Goal: Communication & Community: Answer question/provide support

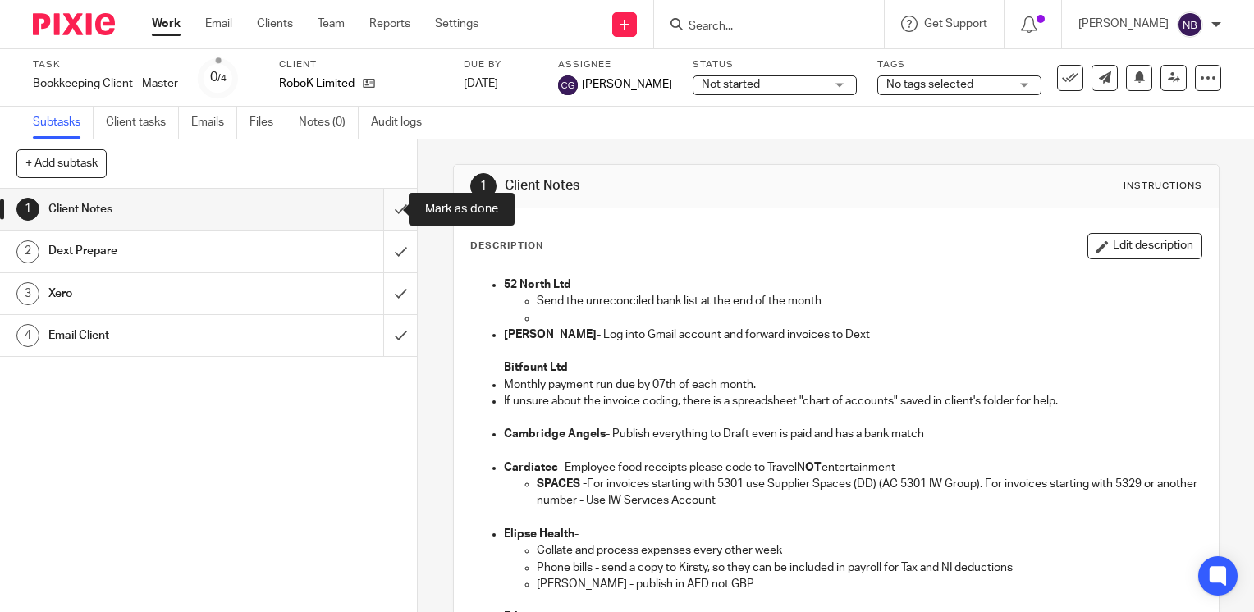
click at [382, 208] on input "submit" at bounding box center [208, 209] width 417 height 41
click at [377, 80] on div "RoboK Limited" at bounding box center [361, 84] width 164 height 16
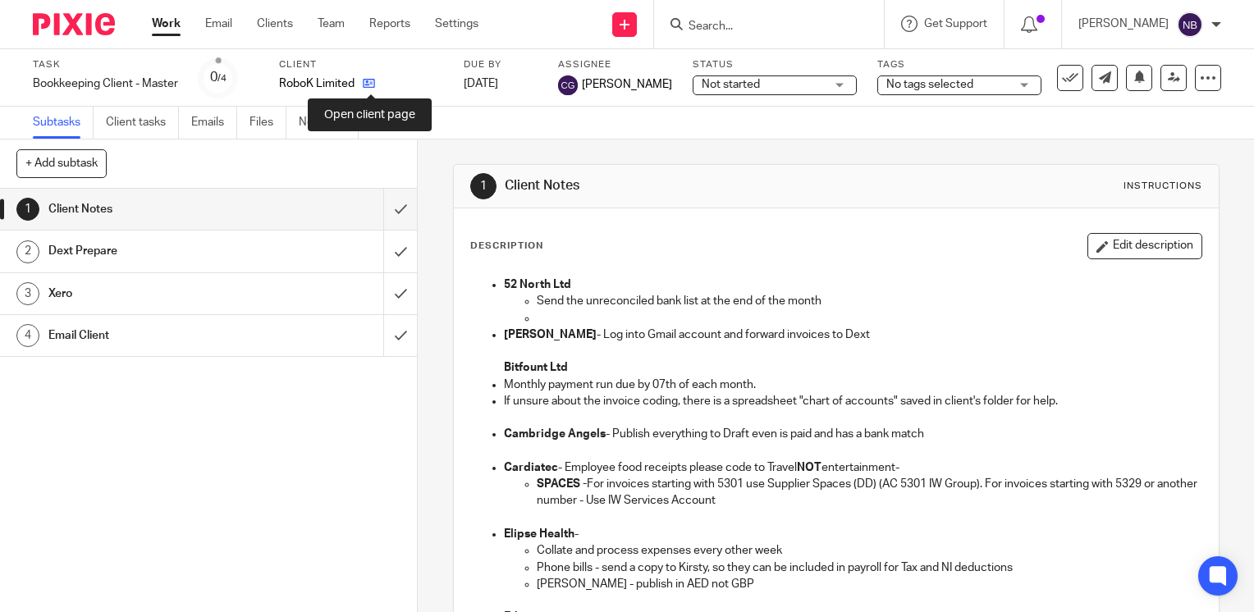
click at [370, 85] on icon at bounding box center [369, 83] width 12 height 12
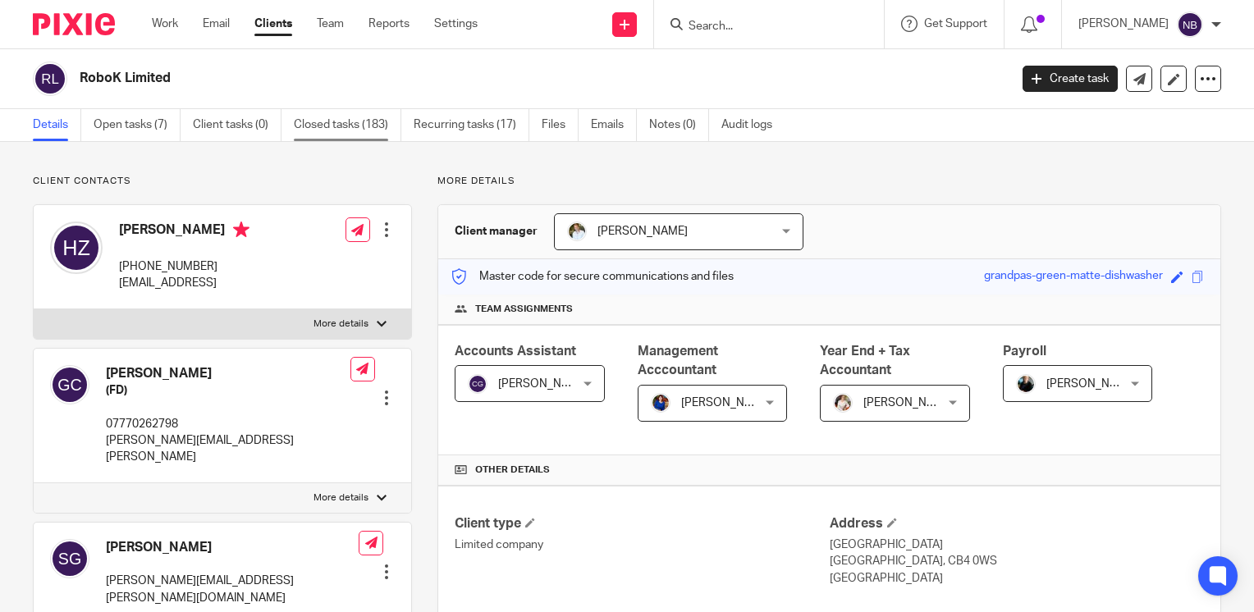
click at [361, 132] on link "Closed tasks (183)" at bounding box center [348, 125] width 108 height 32
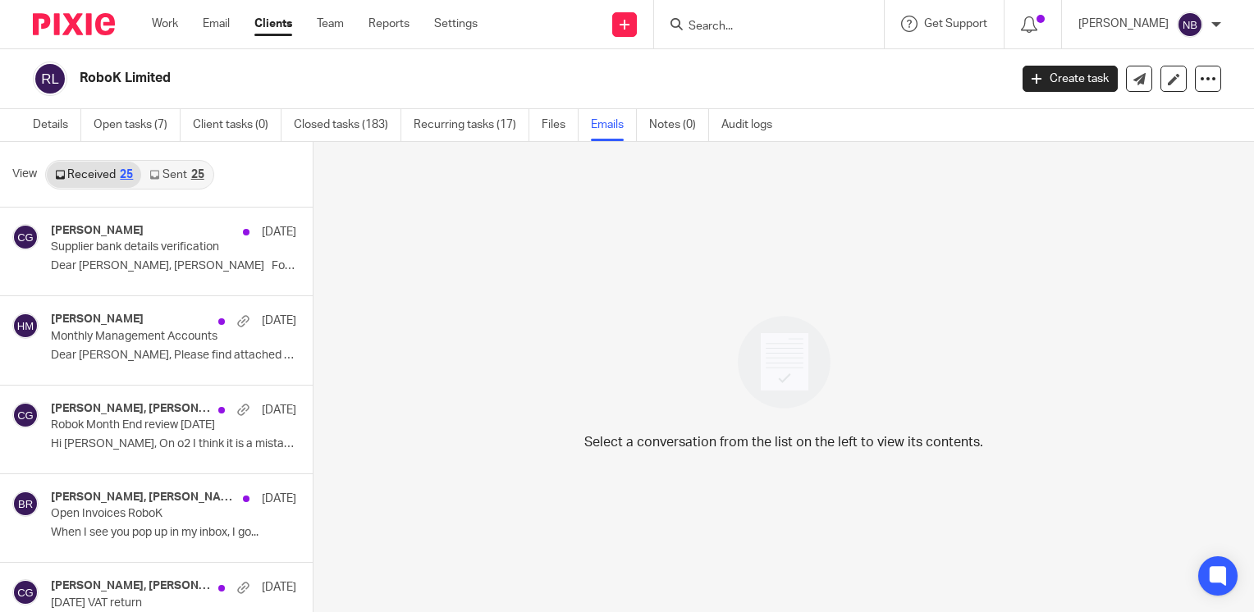
click at [148, 172] on link "Sent 25" at bounding box center [176, 175] width 71 height 26
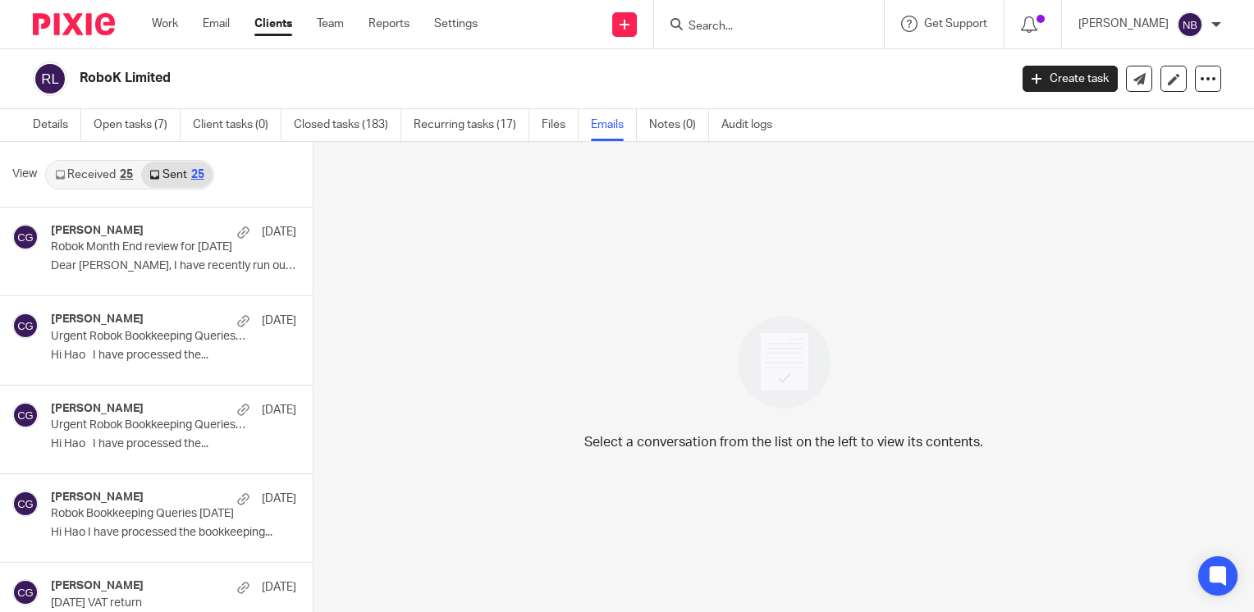
scroll to position [2, 0]
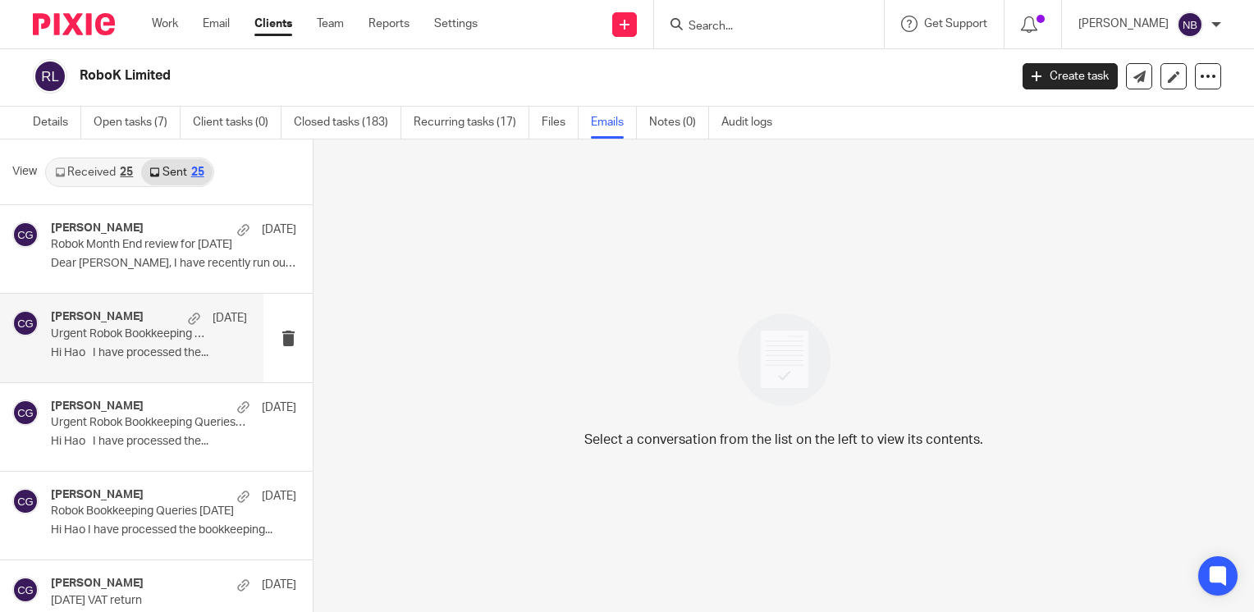
click at [110, 343] on div "Carol Gibson 11 Aug Urgent Robok Bookkeeping Queries 11.08.2025 Hi Hao I have p…" at bounding box center [149, 337] width 196 height 55
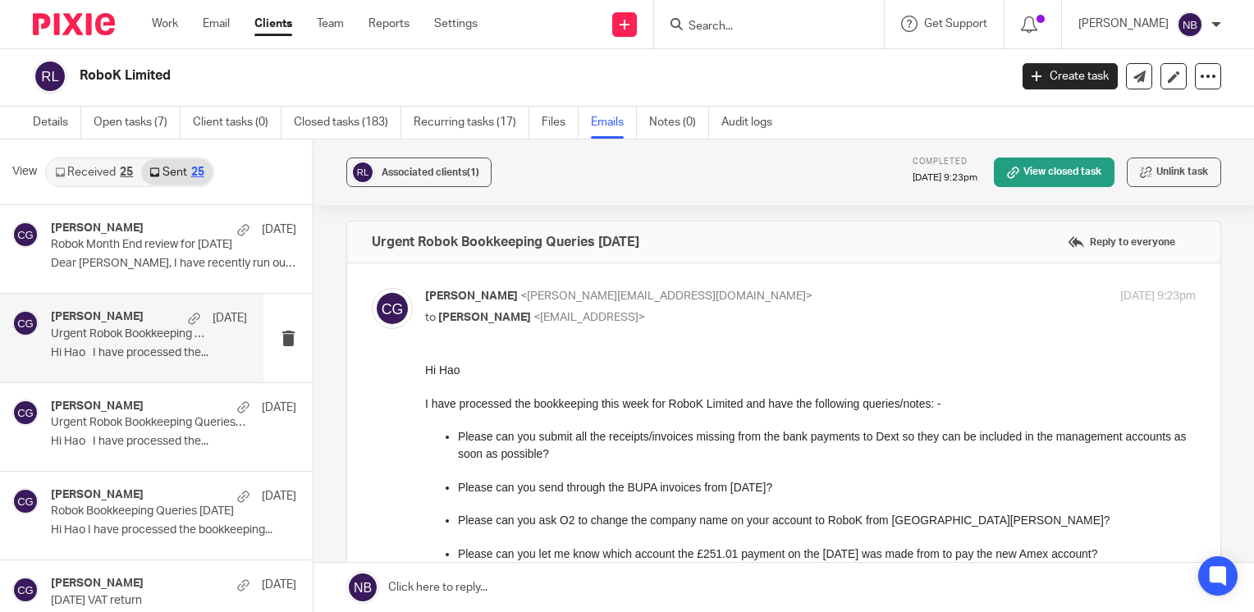
scroll to position [0, 0]
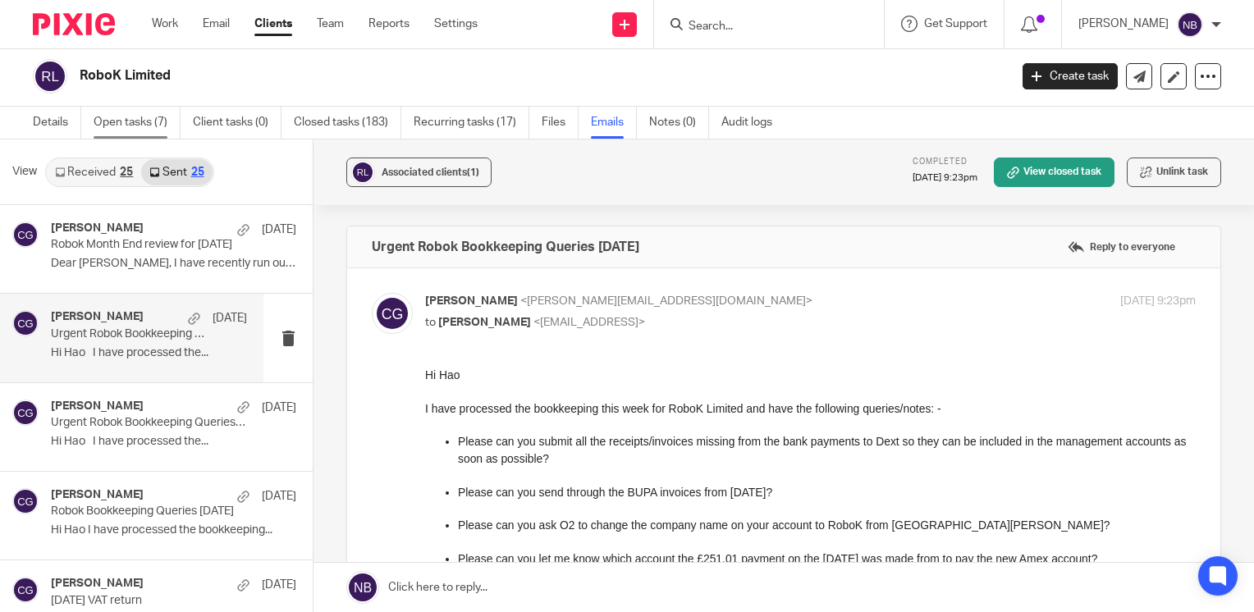
click at [105, 123] on link "Open tasks (7)" at bounding box center [137, 123] width 87 height 32
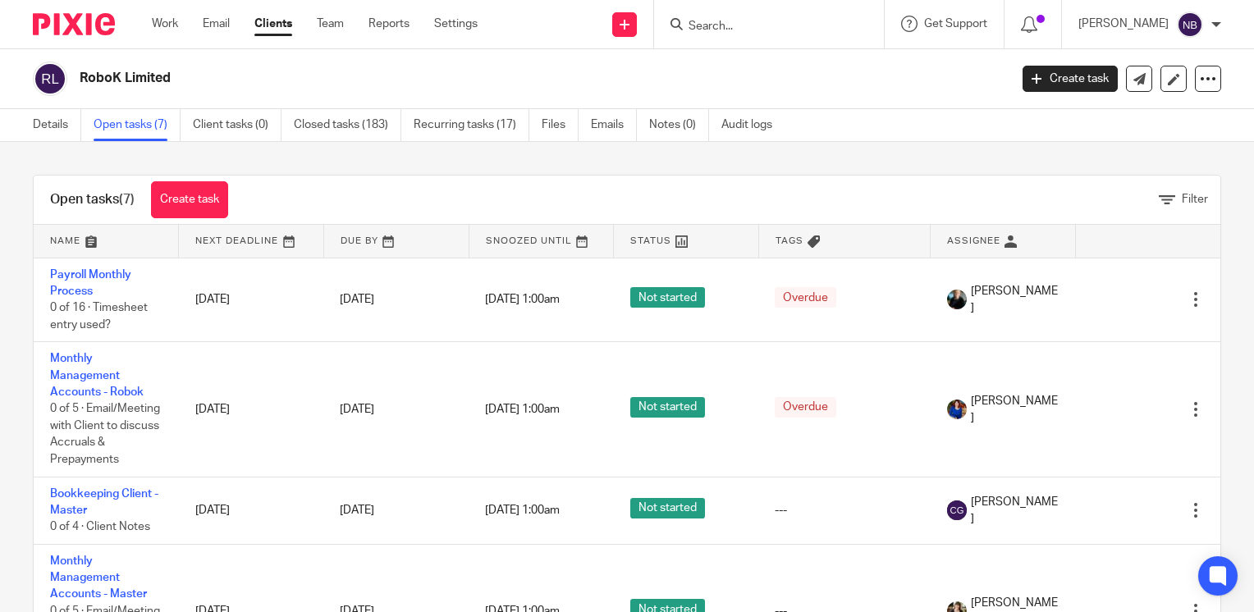
click at [831, 43] on div at bounding box center [769, 24] width 230 height 48
click at [823, 28] on input "Search" at bounding box center [761, 27] width 148 height 15
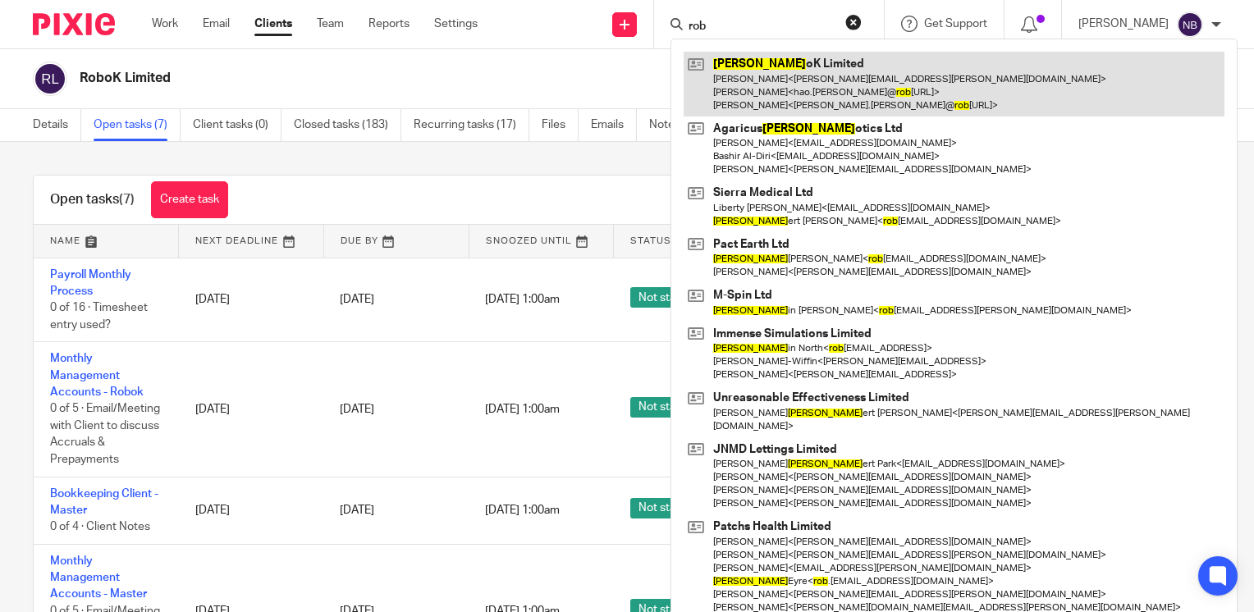
type input "rob"
click at [813, 67] on link at bounding box center [954, 84] width 541 height 65
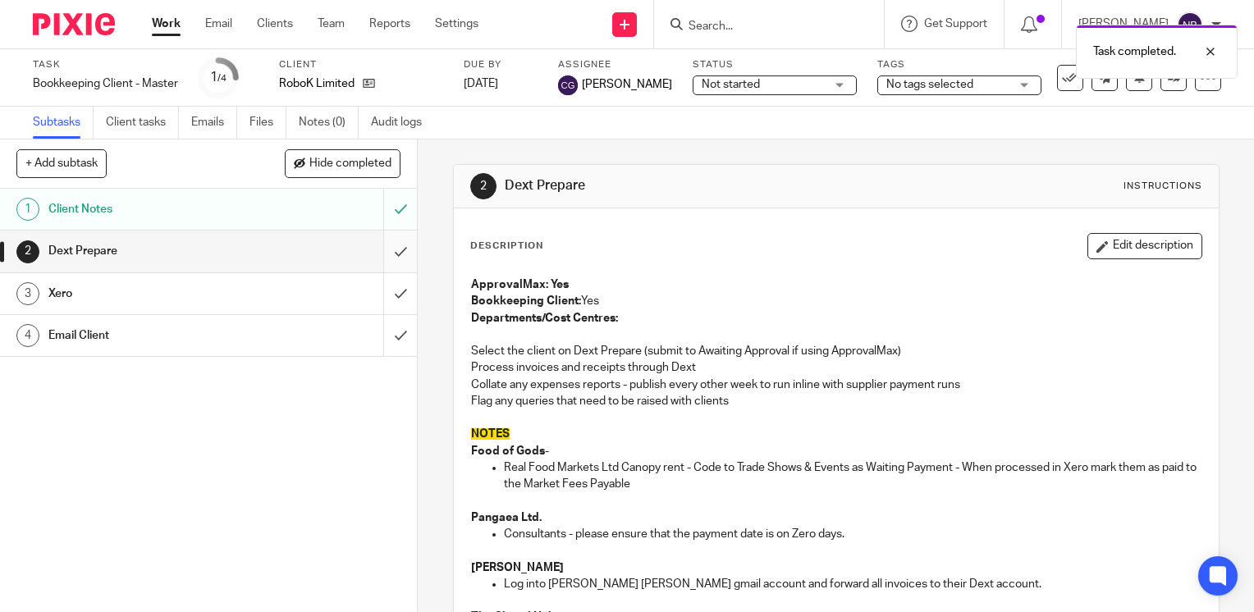
click at [389, 254] on input "submit" at bounding box center [208, 251] width 417 height 41
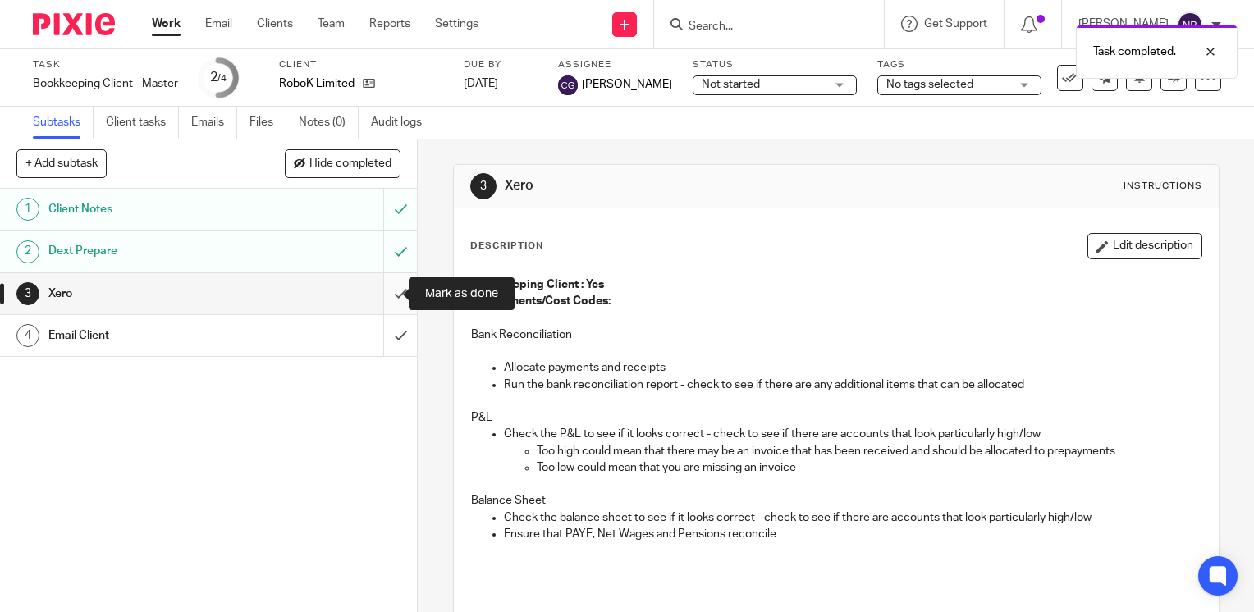
click at [391, 286] on input "submit" at bounding box center [208, 293] width 417 height 41
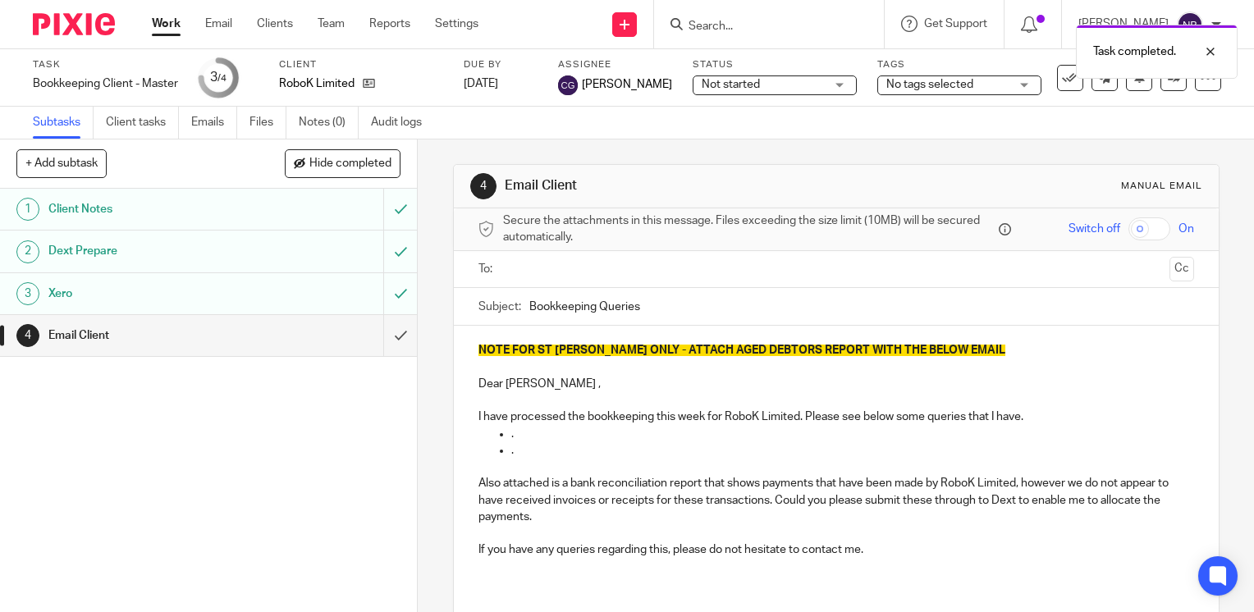
click at [535, 271] on input "text" at bounding box center [835, 269] width 653 height 19
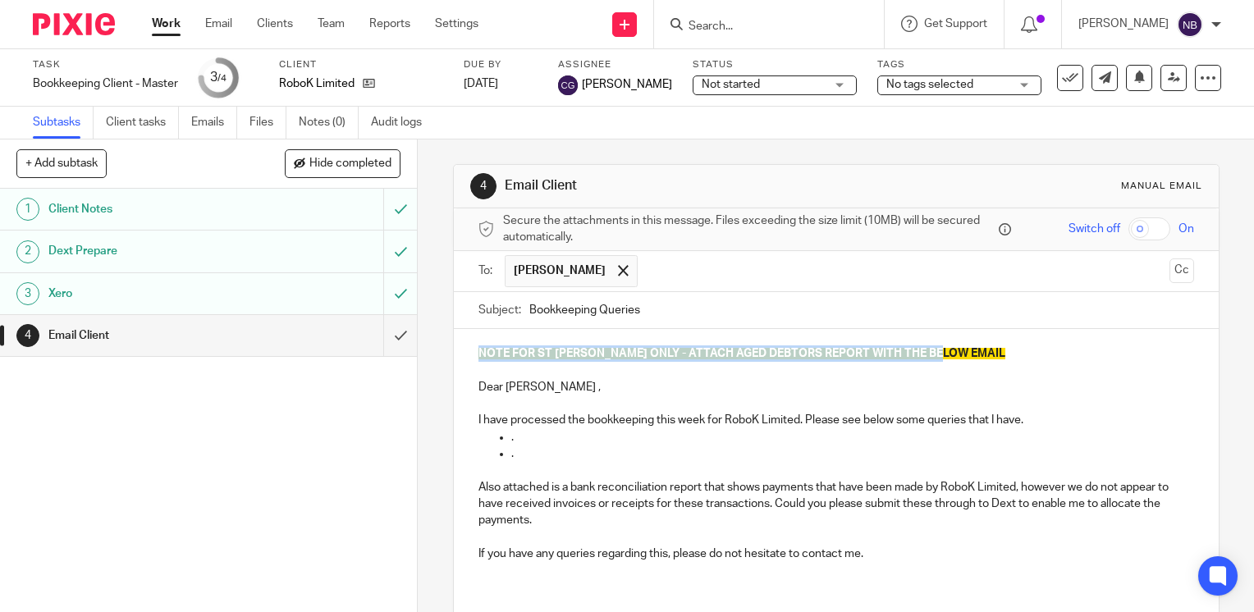
drag, startPoint x: 988, startPoint y: 346, endPoint x: 446, endPoint y: 342, distance: 541.7
click at [446, 342] on div "4 Email Client Manual email Secure the attachments in this message. Files excee…" at bounding box center [836, 376] width 836 height 473
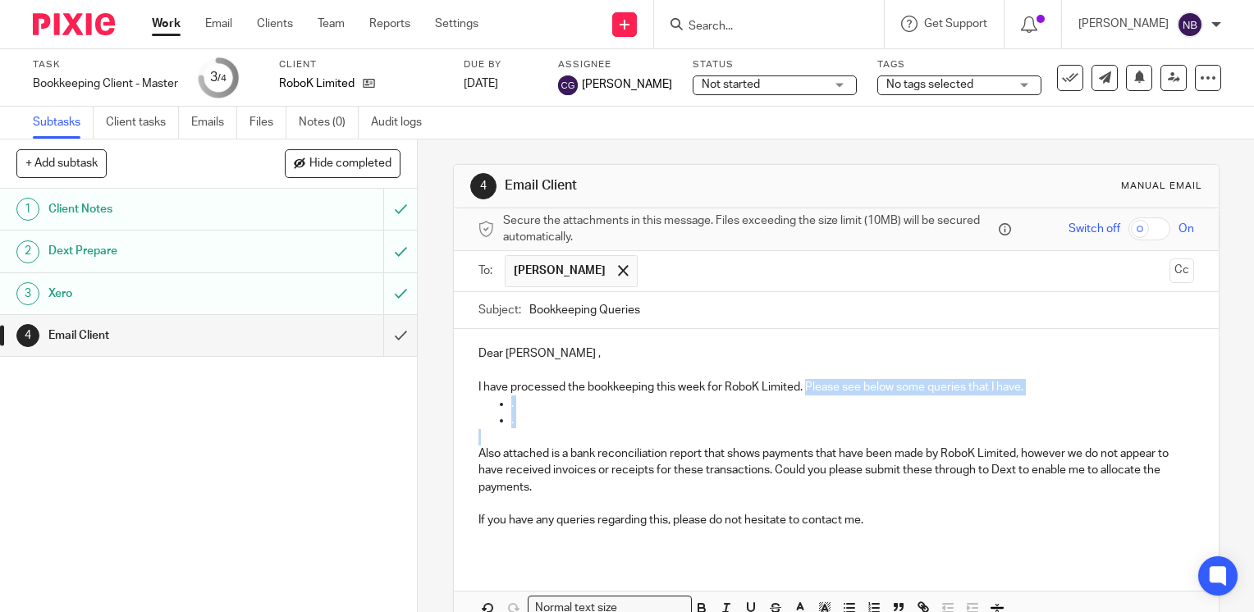
drag, startPoint x: 528, startPoint y: 434, endPoint x: 803, endPoint y: 389, distance: 278.6
click at [803, 389] on div "Dear Hao , I have processed the bookkeeping this week for RoboK Limited. Please…" at bounding box center [836, 443] width 765 height 228
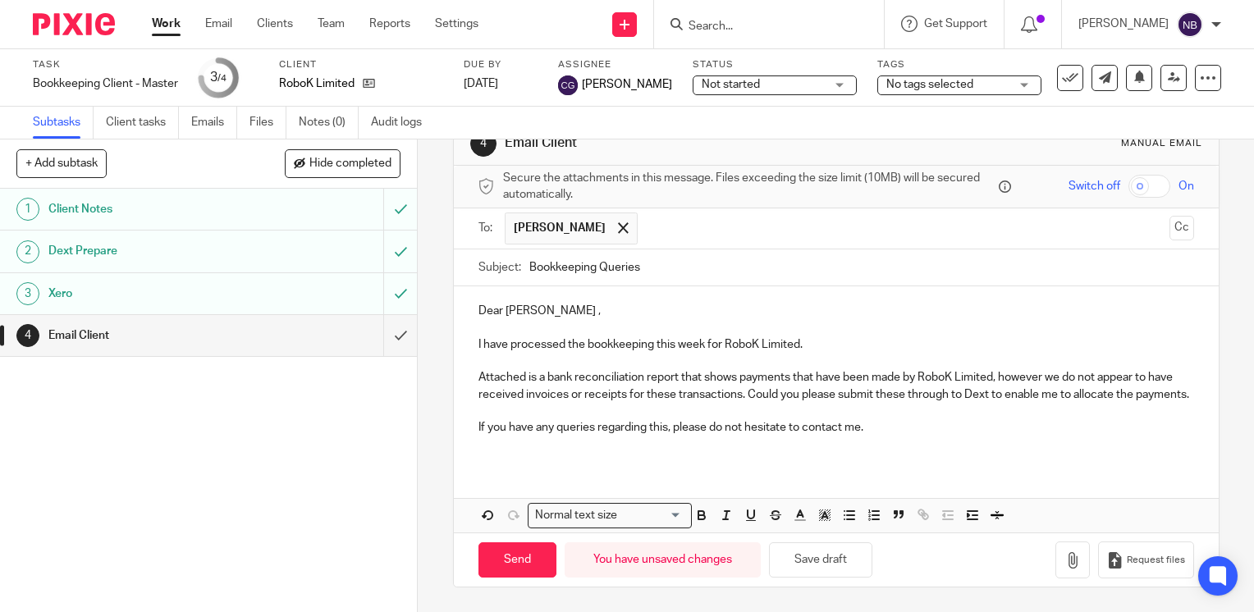
scroll to position [56, 0]
click at [1064, 567] on icon "button" at bounding box center [1072, 560] width 16 height 16
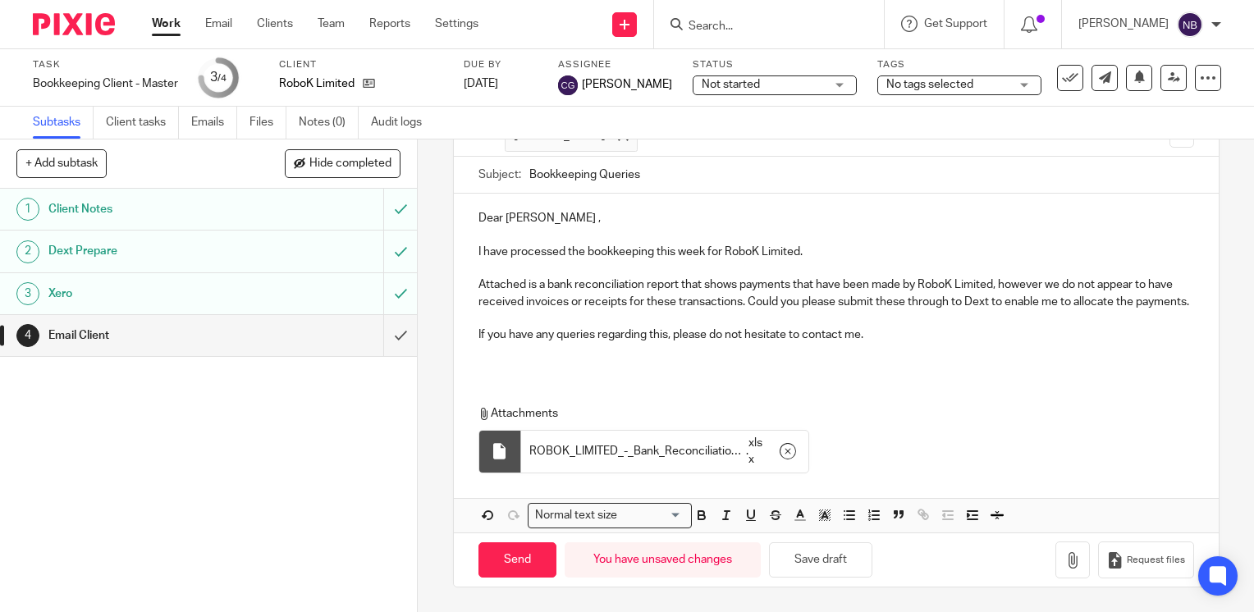
scroll to position [149, 0]
click at [530, 559] on input "Send" at bounding box center [517, 559] width 78 height 35
type input "Sent"
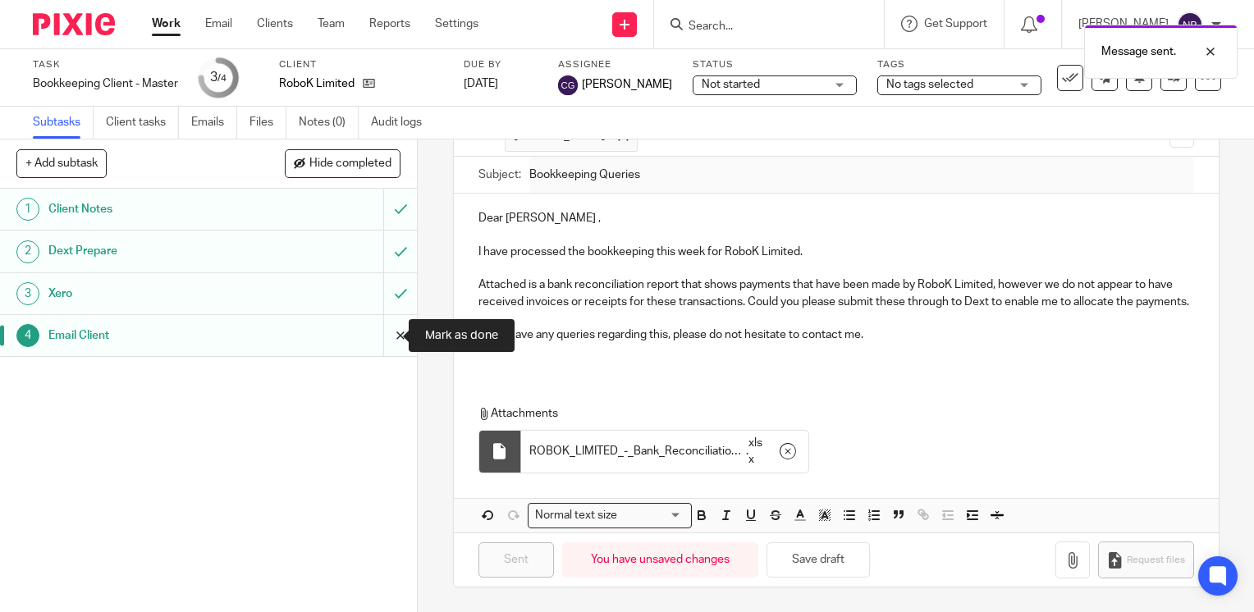
click at [387, 330] on input "submit" at bounding box center [208, 335] width 417 height 41
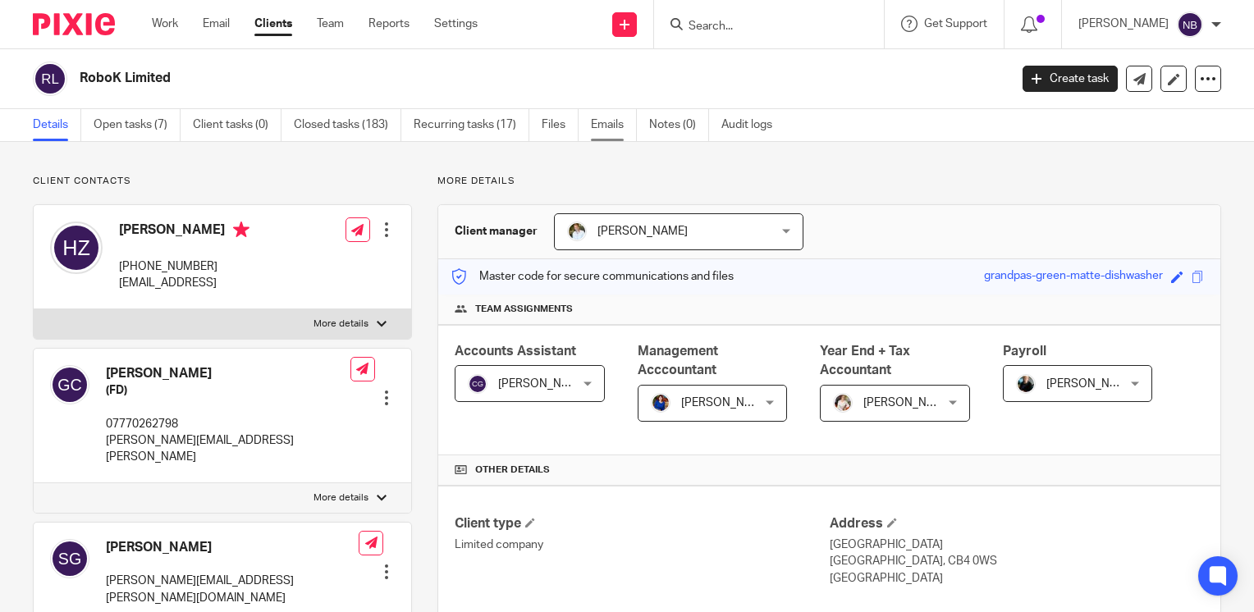
click at [612, 120] on link "Emails" at bounding box center [614, 125] width 46 height 32
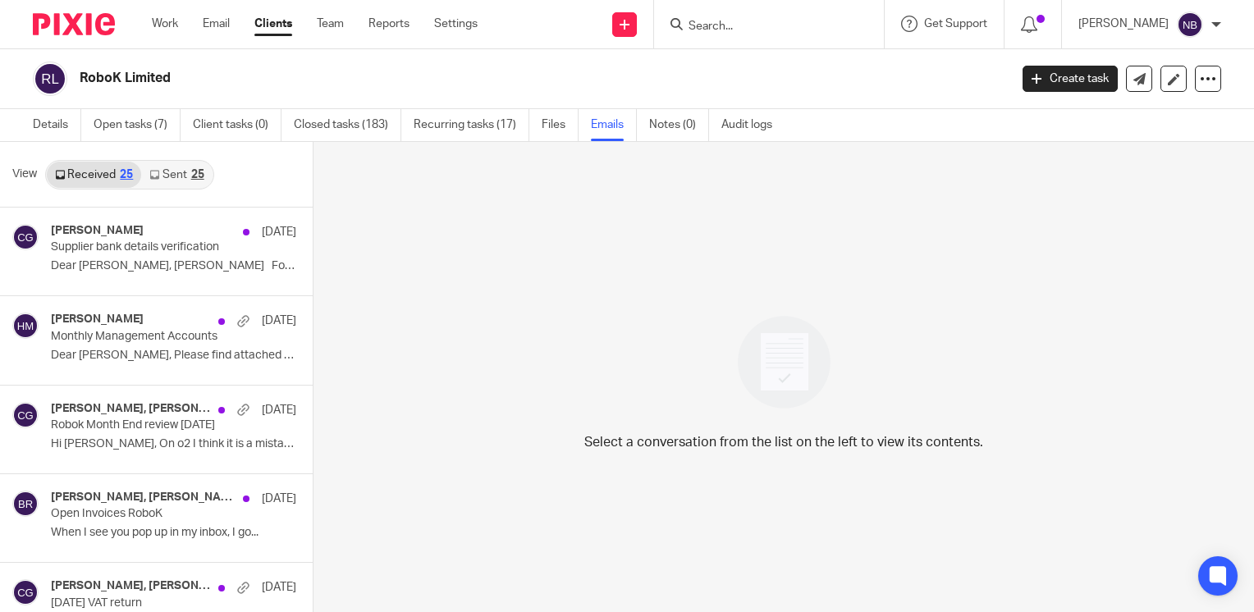
click at [198, 176] on div "25" at bounding box center [197, 174] width 13 height 11
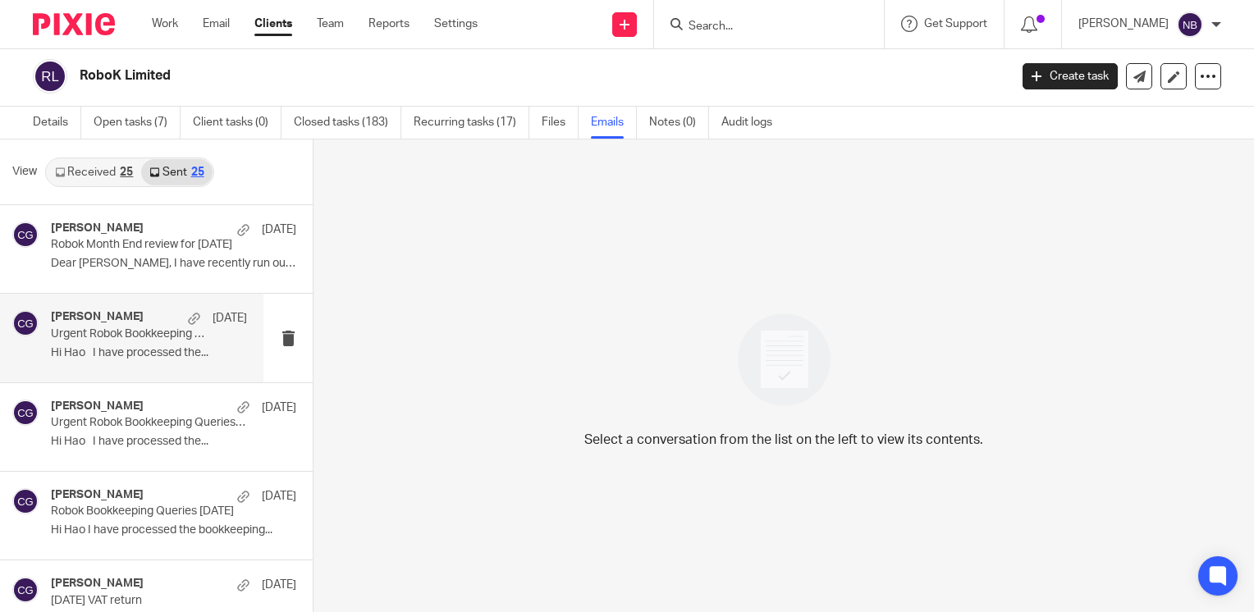
click at [159, 336] on p "Urgent Robok Bookkeeping Queries 11.08.2025" at bounding box center [129, 334] width 157 height 14
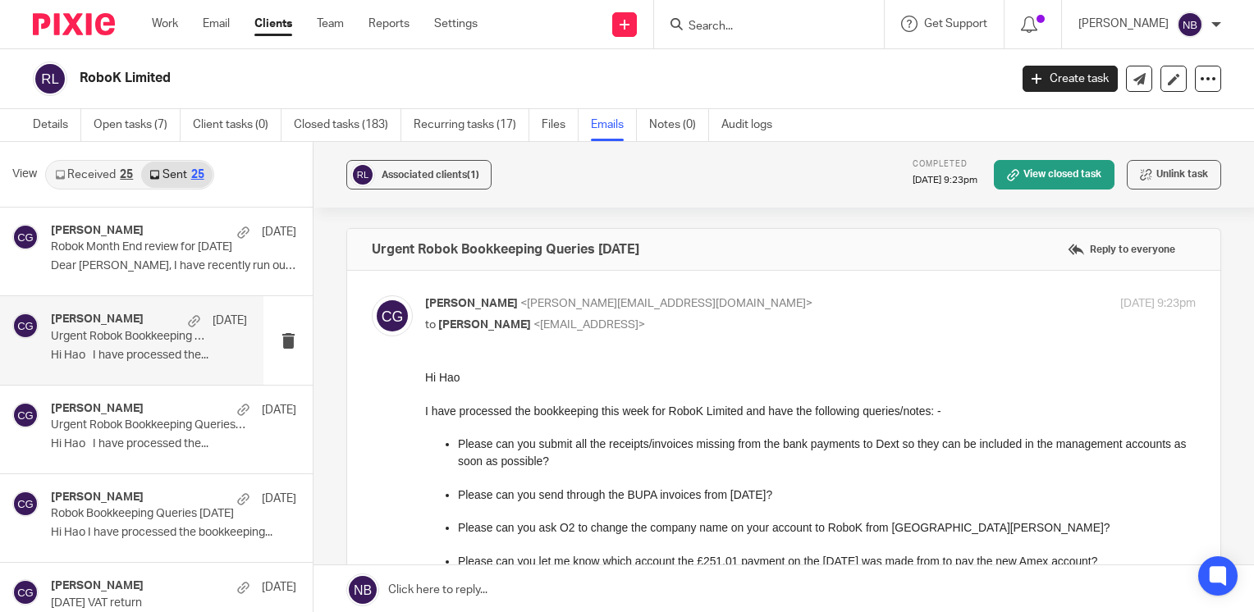
scroll to position [0, 0]
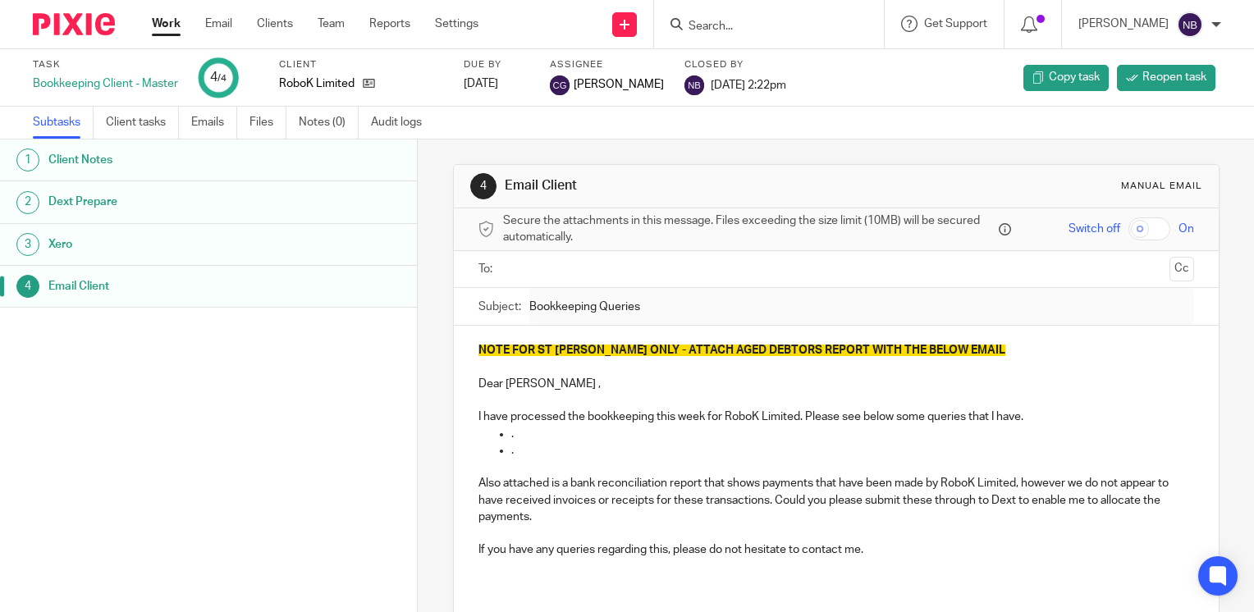
click at [798, 24] on input "Search" at bounding box center [761, 27] width 148 height 15
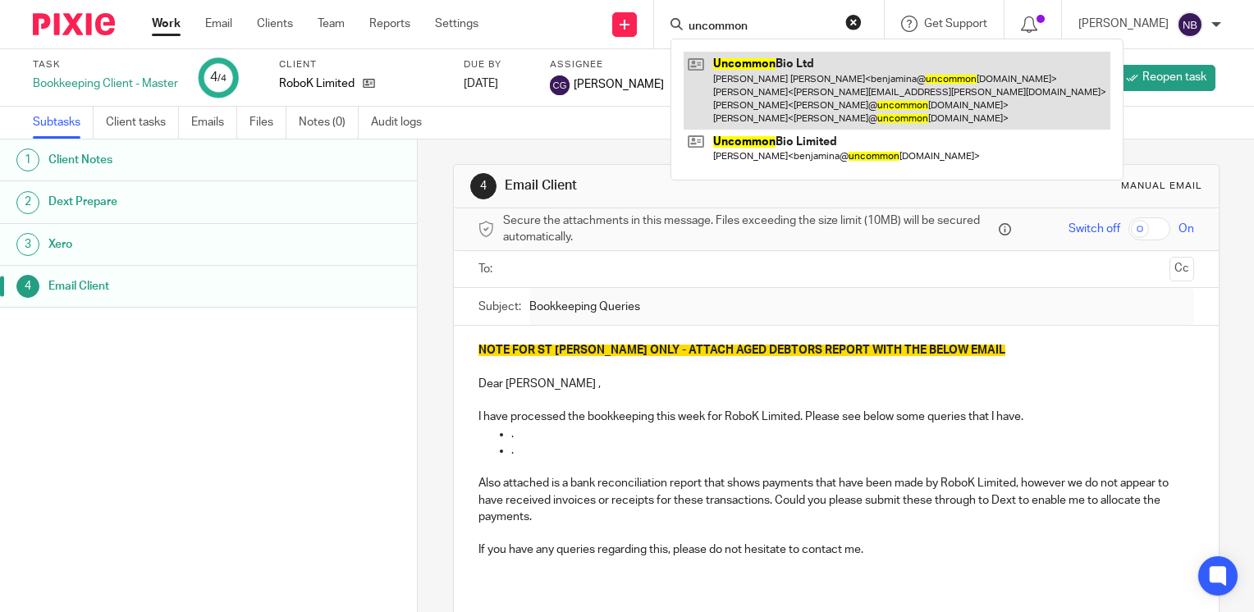
type input "uncommon"
click at [781, 97] on link at bounding box center [897, 91] width 427 height 78
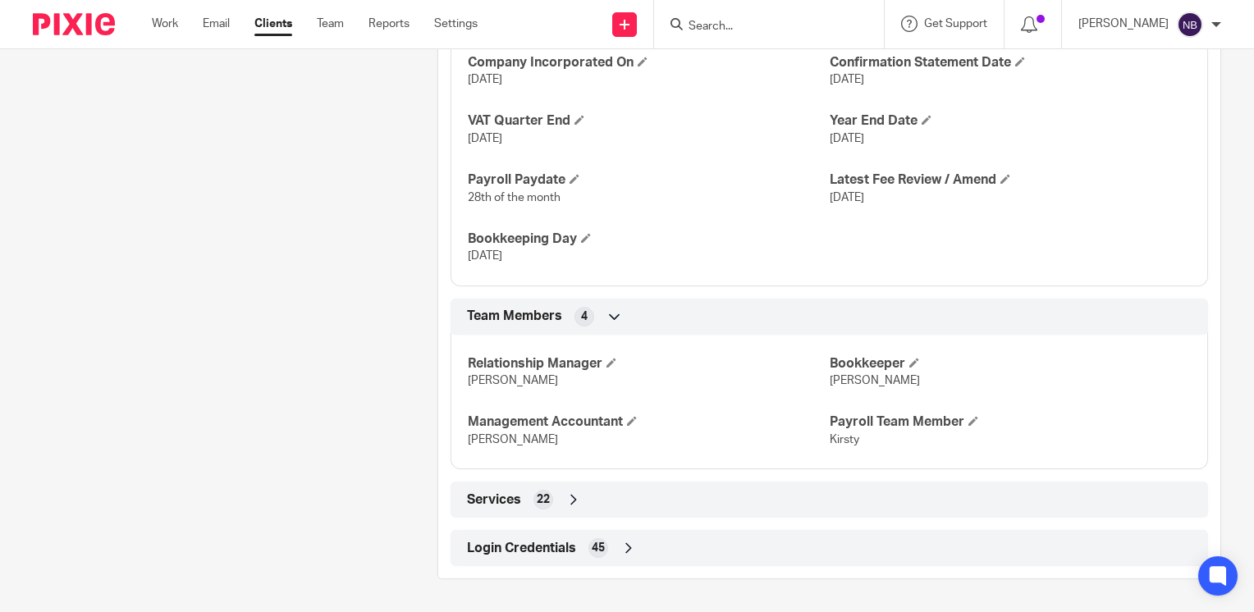
scroll to position [1064, 0]
click at [620, 547] on icon at bounding box center [628, 548] width 16 height 16
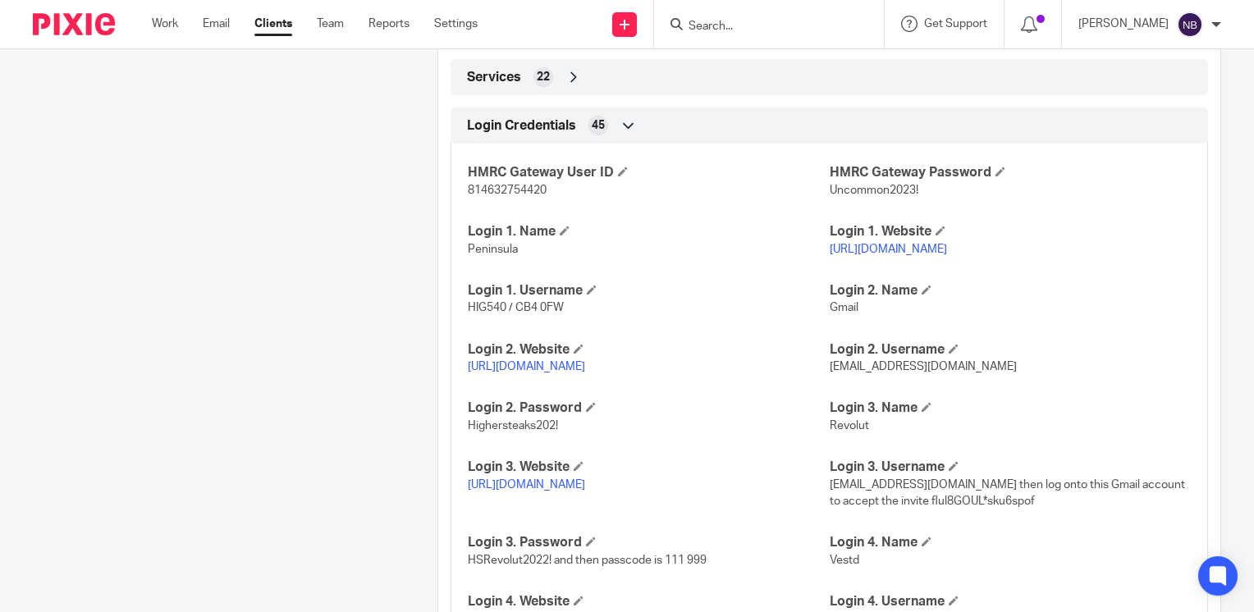
scroll to position [1475, 0]
drag, startPoint x: 594, startPoint y: 382, endPoint x: 463, endPoint y: 385, distance: 131.3
click at [468, 373] on p "[URL][DOMAIN_NAME]" at bounding box center [648, 365] width 361 height 16
copy link "[URL][DOMAIN_NAME]"
